Goal: Complete application form: Complete application form

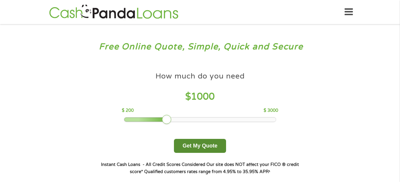
click at [212, 144] on button "Get My Quote" at bounding box center [200, 146] width 52 height 14
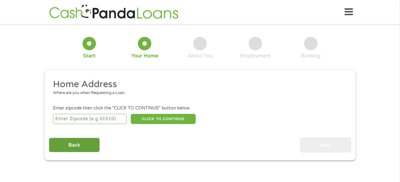
click at [74, 145] on input "Back" at bounding box center [74, 145] width 51 height 15
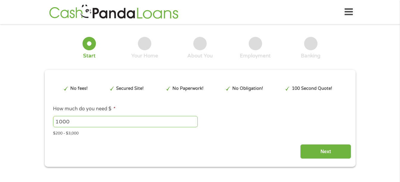
drag, startPoint x: 78, startPoint y: 120, endPoint x: 51, endPoint y: 119, distance: 26.8
click at [51, 119] on li "How much do you need $ * 1000 Please enter a number from 200 to 3000 . $200 - $…" at bounding box center [200, 120] width 302 height 31
type input "2500"
click at [317, 149] on input "Next" at bounding box center [325, 151] width 51 height 15
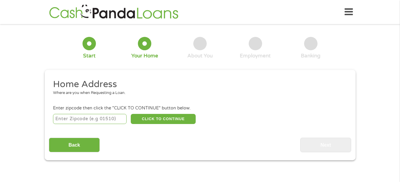
click at [109, 119] on input "number" at bounding box center [90, 119] width 74 height 10
type input "53188"
click at [186, 121] on button "CLICK TO CONTINUE" at bounding box center [163, 119] width 65 height 10
type input "53188"
type input "Waukesha"
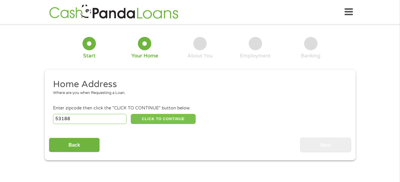
select select "[US_STATE]"
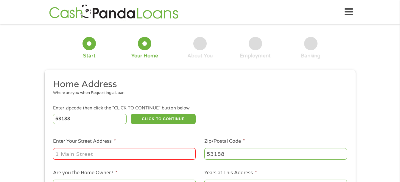
click at [128, 149] on input "Enter Your Street Address *" at bounding box center [124, 153] width 143 height 11
type input "[STREET_ADDRESS][PERSON_NAME]"
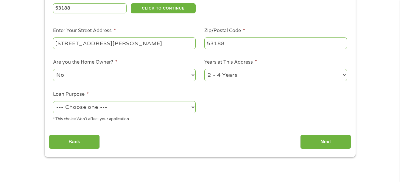
scroll to position [112, 0]
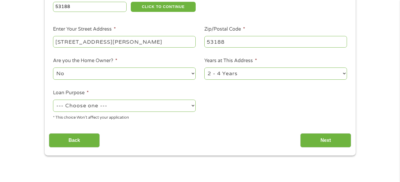
click at [193, 70] on select "No Yes" at bounding box center [124, 74] width 143 height 12
select select "yes"
click at [53, 68] on select "No Yes" at bounding box center [124, 74] width 143 height 12
click at [170, 103] on select "--- Choose one --- Pay Bills Debt Consolidation Home Improvement Major Purchase…" at bounding box center [124, 106] width 143 height 12
select select "homeimprovement"
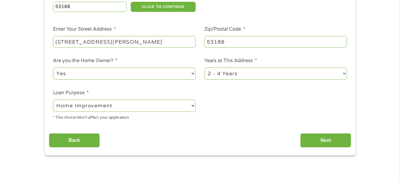
click at [53, 100] on select "--- Choose one --- Pay Bills Debt Consolidation Home Improvement Major Purchase…" at bounding box center [124, 106] width 143 height 12
click at [306, 143] on input "Next" at bounding box center [325, 140] width 51 height 15
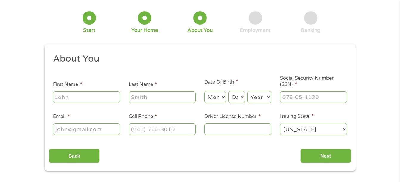
scroll to position [0, 0]
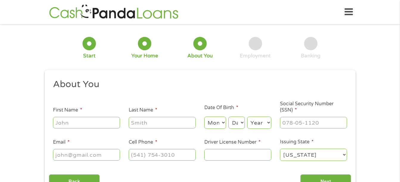
click at [111, 124] on input "First Name *" at bounding box center [86, 122] width 67 height 11
type input "[PERSON_NAME]"
type input "Rhynehardt"
type input "[EMAIL_ADDRESS][DOMAIN_NAME]"
type input "[PHONE_NUMBER]"
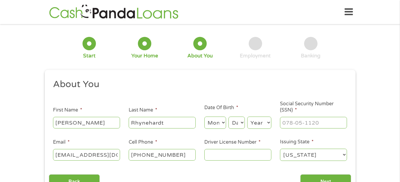
click at [225, 123] on select "Month 1 2 3 4 5 6 7 8 9 10 11 12" at bounding box center [215, 123] width 22 height 12
select select "8"
click at [204, 117] on select "Month 1 2 3 4 5 6 7 8 9 10 11 12" at bounding box center [215, 123] width 22 height 12
click at [233, 124] on select "Day 1 2 3 4 5 6 7 8 9 10 11 12 13 14 15 16 17 18 19 20 21 22 23 24 25 26 27 28 …" at bounding box center [236, 123] width 16 height 12
select select "16"
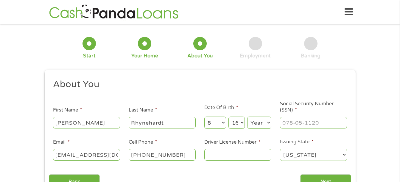
click at [228, 117] on select "Day 1 2 3 4 5 6 7 8 9 10 11 12 13 14 15 16 17 18 19 20 21 22 23 24 25 26 27 28 …" at bounding box center [236, 123] width 16 height 12
click at [254, 122] on select "Year [DATE] 2006 2005 2004 2003 2002 2001 2000 1999 1998 1997 1996 1995 1994 19…" at bounding box center [259, 123] width 24 height 12
select select "1972"
click at [247, 117] on select "Year [DATE] 2006 2005 2004 2003 2002 2001 2000 1999 1998 1997 1996 1995 1994 19…" at bounding box center [259, 123] width 24 height 12
click at [286, 124] on input "___-__-____" at bounding box center [313, 122] width 67 height 11
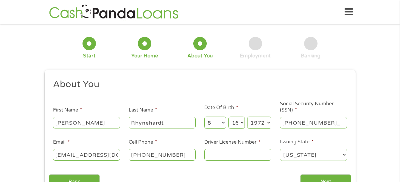
type input "237-51-8583"
click at [238, 153] on input "Driver License Number *" at bounding box center [237, 154] width 67 height 11
type input "7065981"
click at [309, 157] on select "[US_STATE] [US_STATE] [US_STATE] [US_STATE] [US_STATE] [US_STATE] [US_STATE] [U…" at bounding box center [313, 155] width 67 height 12
select select "[US_STATE]"
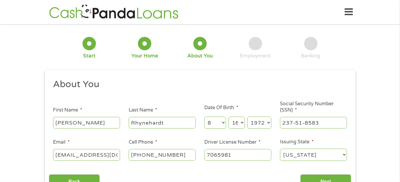
click at [280, 149] on select "[US_STATE] [US_STATE] [US_STATE] [US_STATE] [US_STATE] [US_STATE] [US_STATE] [U…" at bounding box center [313, 155] width 67 height 12
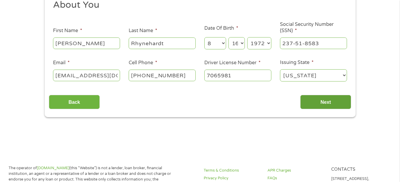
click at [335, 106] on input "Next" at bounding box center [325, 102] width 51 height 15
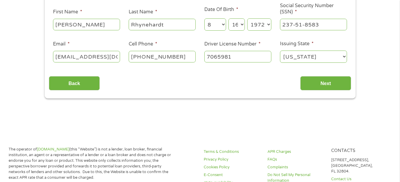
scroll to position [110, 0]
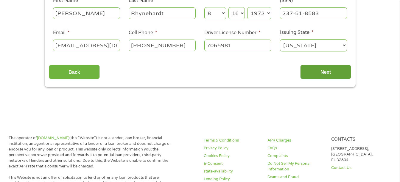
click at [327, 69] on input "Next" at bounding box center [325, 72] width 51 height 15
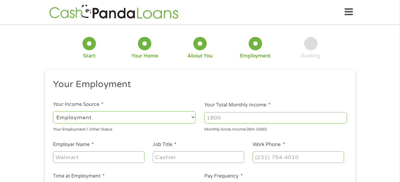
scroll to position [2, 2]
click at [267, 113] on input "Your Total Monthly Income *" at bounding box center [275, 117] width 143 height 11
type input "5500"
type input "[PERSON_NAME]"
type input "electrical assembly"
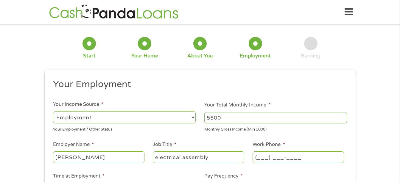
click at [265, 156] on input "(___) ___-____" at bounding box center [298, 157] width 91 height 11
type input "[PHONE_NUMBER]"
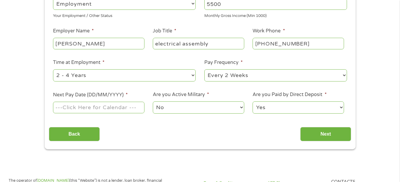
scroll to position [115, 0]
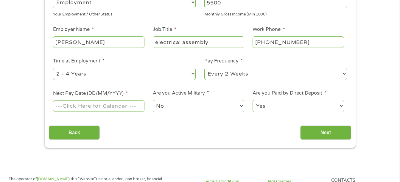
click at [133, 103] on input "Next Pay Date (DD/MM/YYYY) *" at bounding box center [98, 105] width 91 height 11
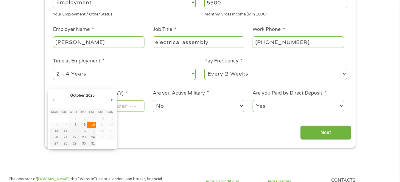
type input "[DATE]"
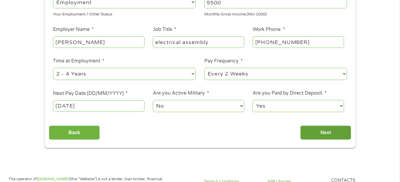
click at [310, 130] on input "Next" at bounding box center [325, 133] width 51 height 15
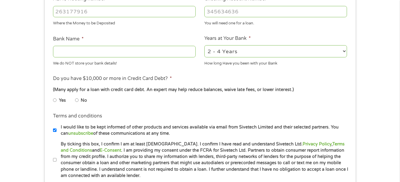
scroll to position [206, 0]
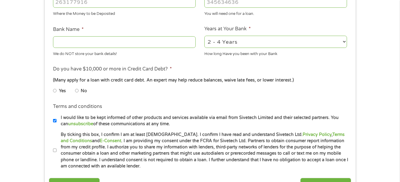
click at [394, 59] on div "1 Start 2 Your Home 3 About You 4 Employment 5 Banking 6 This field is hidden w…" at bounding box center [200, 12] width 400 height 378
drag, startPoint x: 394, startPoint y: 59, endPoint x: 402, endPoint y: 60, distance: 7.5
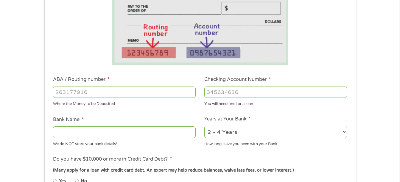
scroll to position [97, 0]
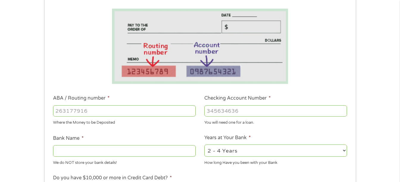
click at [162, 113] on input "ABA / Routing number *" at bounding box center [124, 110] width 143 height 11
click at [104, 113] on input "ABA / Routing number *" at bounding box center [124, 110] width 143 height 11
click at [125, 111] on input "ABA / Routing number *" at bounding box center [124, 110] width 143 height 11
type input "075911988"
type input "[PERSON_NAME] FARGO BK NA [US_STATE]"
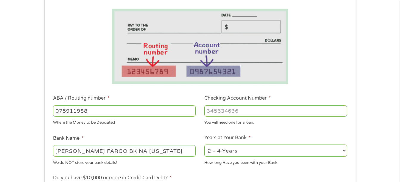
type input "075911988"
click at [234, 113] on input "Checking Account Number *" at bounding box center [275, 110] width 143 height 11
click at [215, 110] on input "Checking Account Number *" at bounding box center [275, 110] width 143 height 11
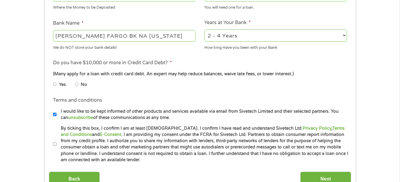
scroll to position [224, 0]
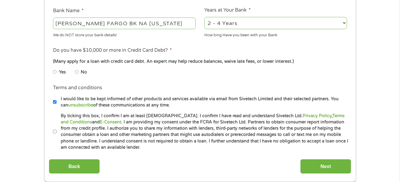
type input "3623704362"
click at [76, 73] on input "No" at bounding box center [77, 72] width 4 height 10
radio input "true"
click at [55, 130] on input "By ticking this box, I confirm I am at least [DEMOGRAPHIC_DATA]. I confirm I ha…" at bounding box center [55, 132] width 4 height 10
checkbox input "true"
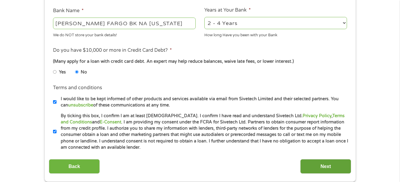
click at [326, 165] on input "Next" at bounding box center [325, 166] width 51 height 15
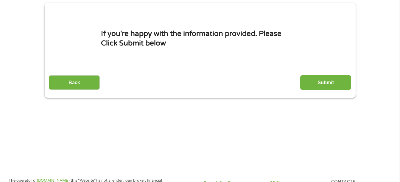
scroll to position [0, 0]
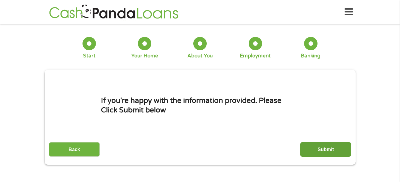
click at [332, 147] on input "Submit" at bounding box center [325, 149] width 51 height 15
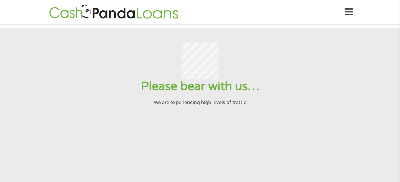
click at [300, 142] on input "Submit" at bounding box center [325, 149] width 51 height 15
